Goal: Check status: Check status

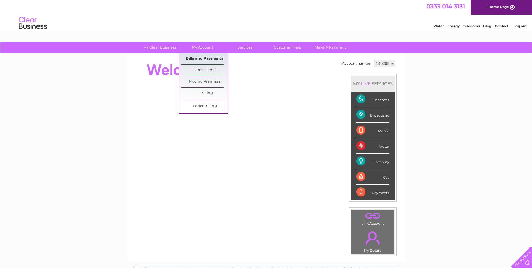
click at [194, 57] on link "Bills and Payments" at bounding box center [204, 58] width 46 height 11
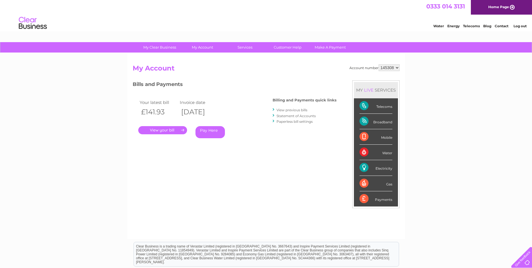
click at [156, 128] on link "." at bounding box center [162, 130] width 49 height 8
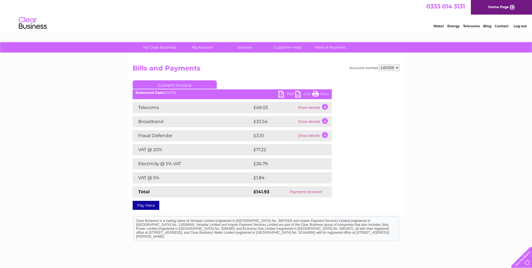
click at [189, 163] on td "Electricity @ 5% VAT" at bounding box center [192, 163] width 119 height 11
click at [289, 94] on link "PDF" at bounding box center [287, 95] width 17 height 8
